Goal: Find contact information: Find contact information

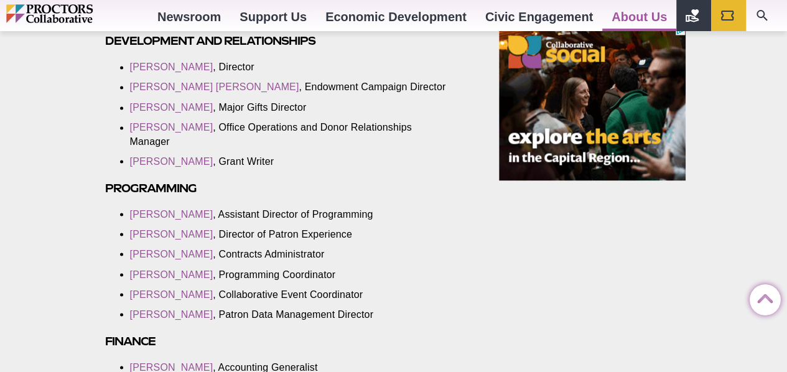
scroll to position [1058, 0]
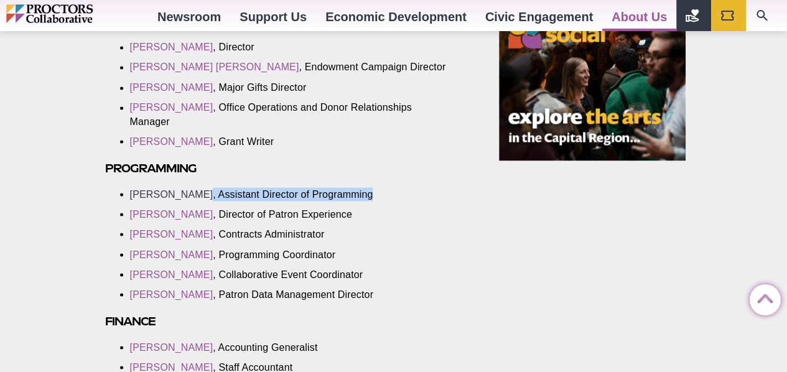
drag, startPoint x: 356, startPoint y: 194, endPoint x: 141, endPoint y: 190, distance: 215.4
click at [141, 190] on li "[PERSON_NAME] , Assistant Director of Programming" at bounding box center [291, 194] width 322 height 14
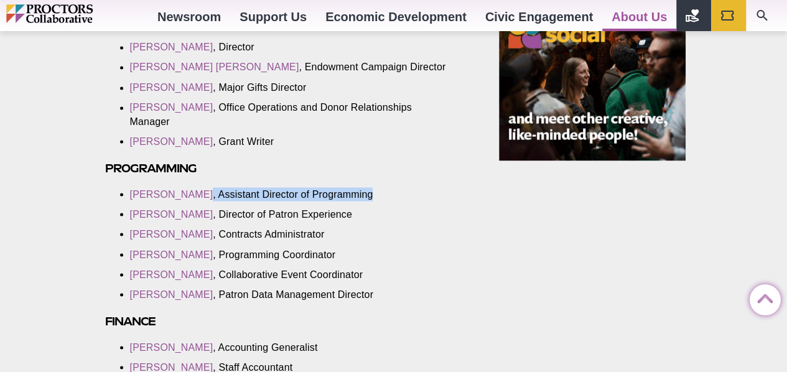
click at [375, 189] on li "[PERSON_NAME] , Assistant Director of Programming" at bounding box center [291, 194] width 322 height 14
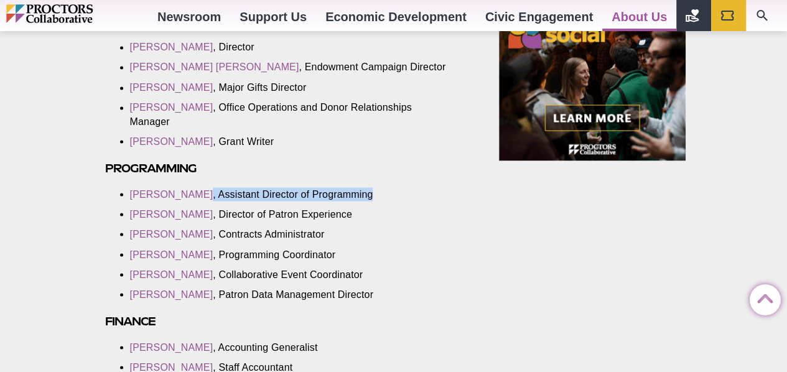
drag, startPoint x: 373, startPoint y: 192, endPoint x: 112, endPoint y: 189, distance: 260.8
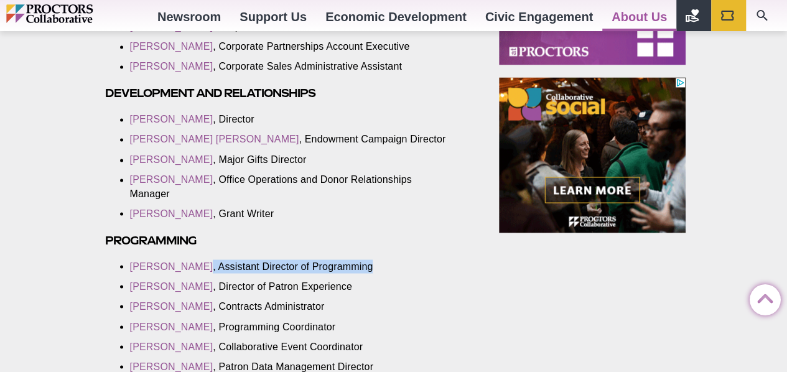
scroll to position [996, 0]
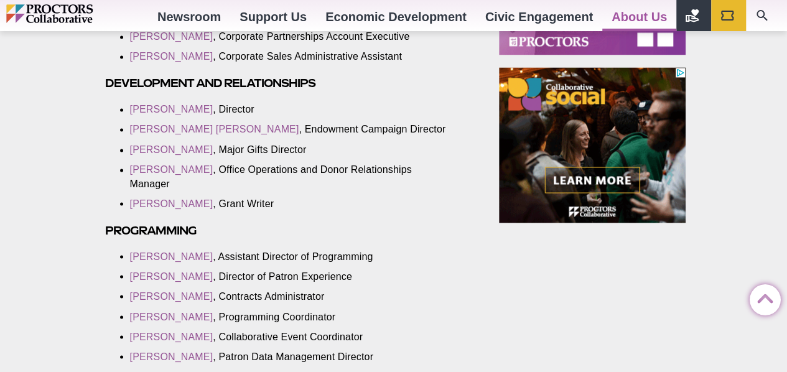
click at [380, 229] on h3 "Programming" at bounding box center [288, 230] width 366 height 14
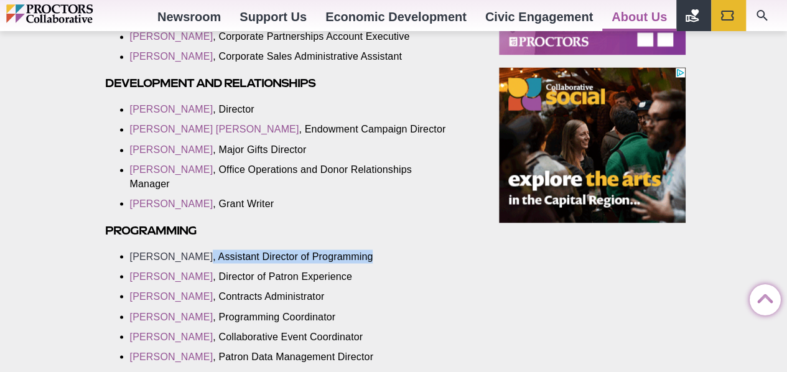
drag, startPoint x: 359, startPoint y: 255, endPoint x: 133, endPoint y: 256, distance: 225.3
click at [133, 256] on li "[PERSON_NAME] , Assistant Director of Programming" at bounding box center [291, 257] width 322 height 14
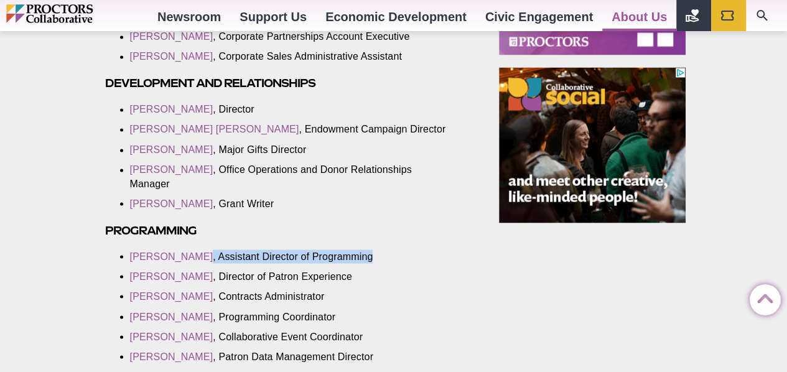
drag, startPoint x: 127, startPoint y: 256, endPoint x: 368, endPoint y: 255, distance: 240.9
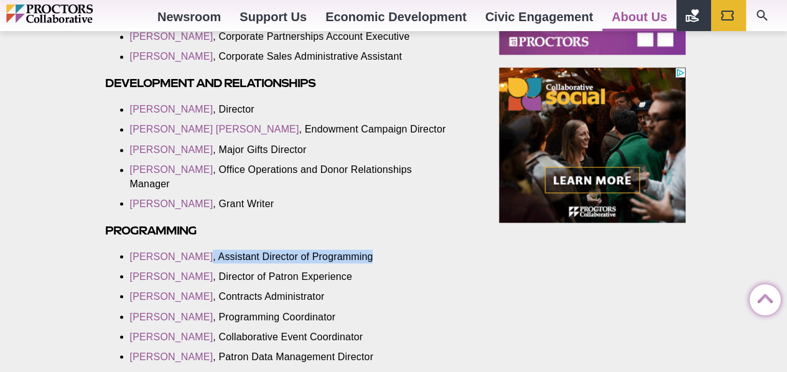
copy li ", Assistant Director of Programming"
click at [183, 255] on link "[PERSON_NAME]" at bounding box center [171, 256] width 83 height 11
